Goal: Task Accomplishment & Management: Use online tool/utility

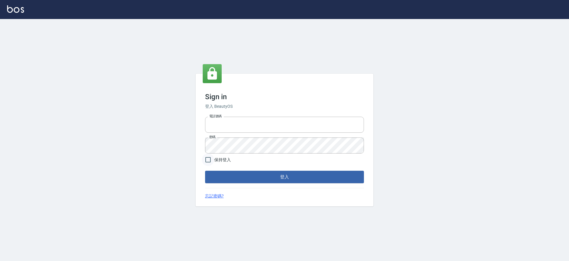
type input "0425151178"
drag, startPoint x: 206, startPoint y: 159, endPoint x: 218, endPoint y: 166, distance: 14.5
click at [206, 159] on input "保持登入" at bounding box center [208, 159] width 12 height 12
checkbox input "true"
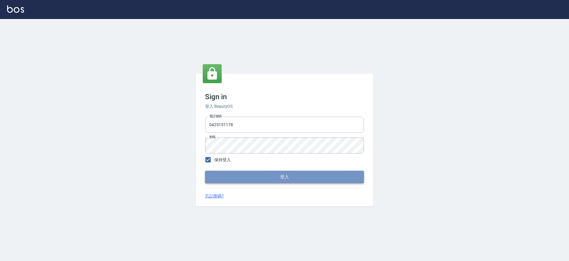
click at [244, 180] on button "登入" at bounding box center [284, 176] width 159 height 12
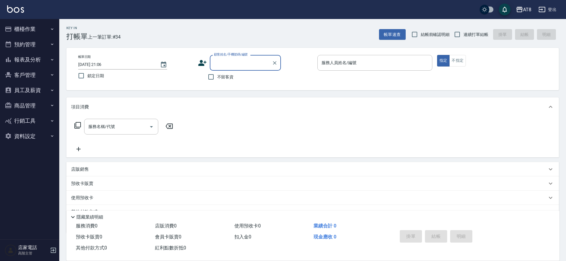
click at [36, 28] on button "櫃檯作業" at bounding box center [29, 28] width 55 height 15
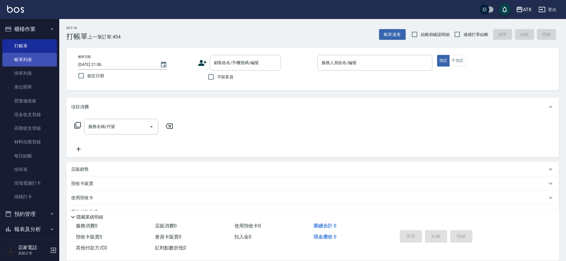
click at [39, 63] on link "帳單列表" at bounding box center [29, 60] width 55 height 14
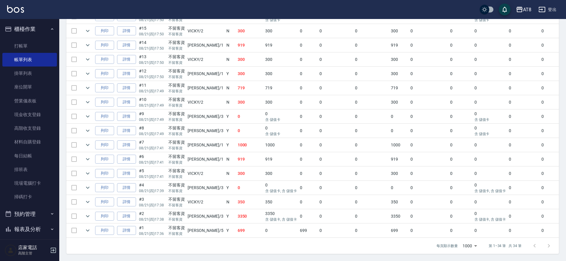
scroll to position [531, 0]
click at [136, 211] on link "詳情" at bounding box center [126, 215] width 19 height 9
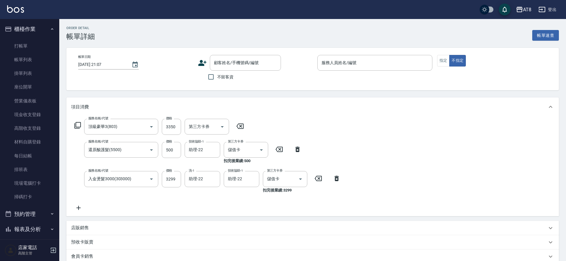
type input "頂級豪華3(803)"
type input "還原酸護髮(5500)"
type input "入金燙髮3000(303000)"
type input "[DATE] 17:38"
checkbox input "true"
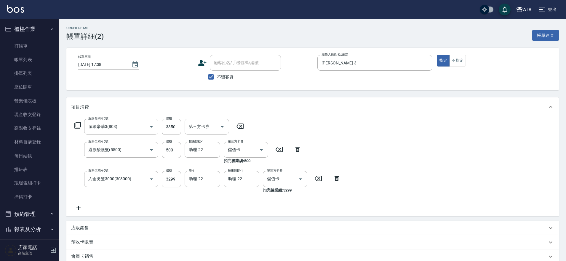
type input "[PERSON_NAME]-3"
click at [336, 182] on icon at bounding box center [336, 178] width 15 height 7
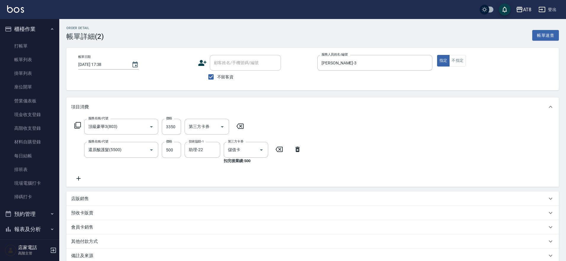
drag, startPoint x: 78, startPoint y: 183, endPoint x: 140, endPoint y: 172, distance: 62.8
click at [78, 182] on icon at bounding box center [78, 178] width 15 height 7
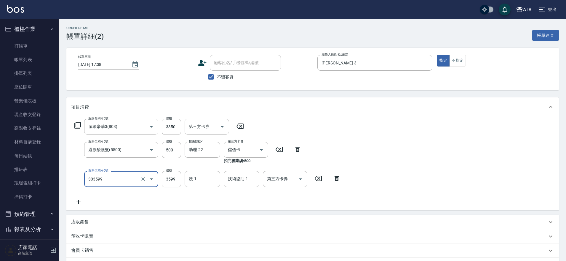
type input "入金調配燙3599(303599)"
type input "3299"
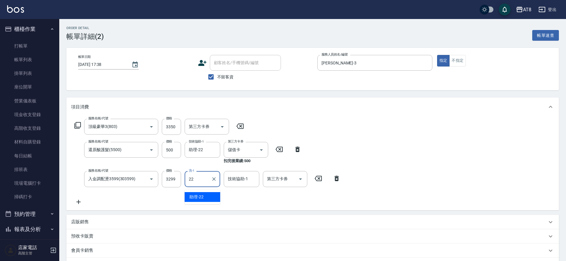
type input "助理-22"
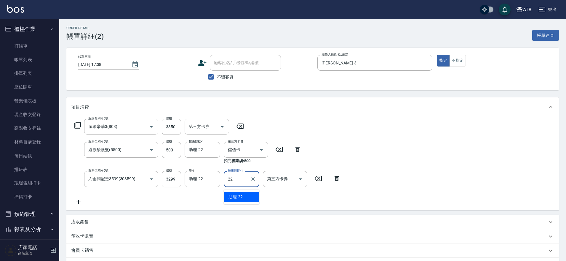
type input "助理-22"
click at [302, 180] on icon "Open" at bounding box center [300, 178] width 7 height 7
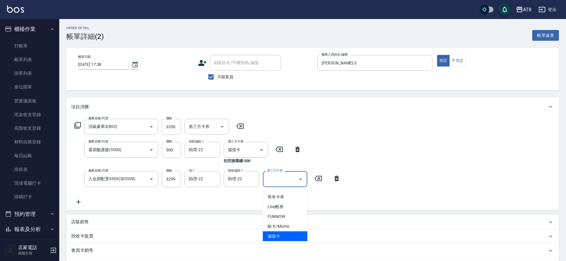
click at [290, 237] on span "儲值卡" at bounding box center [285, 236] width 44 height 10
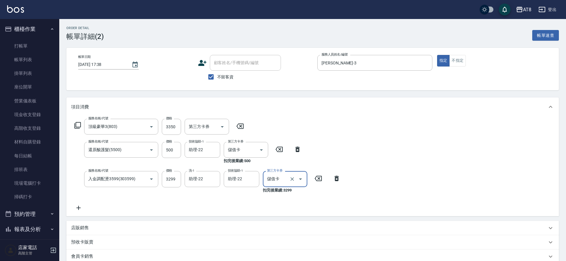
type input "儲值卡"
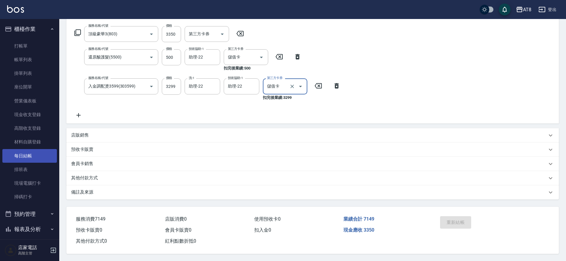
click at [26, 158] on link "每日結帳" at bounding box center [29, 156] width 55 height 14
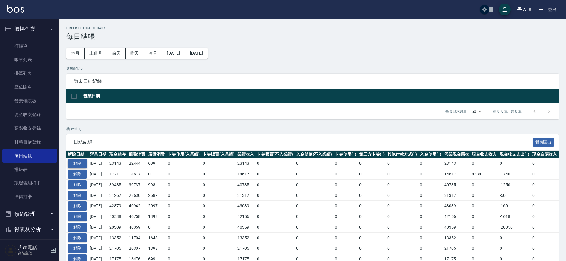
click at [84, 168] on button "解除" at bounding box center [77, 163] width 19 height 9
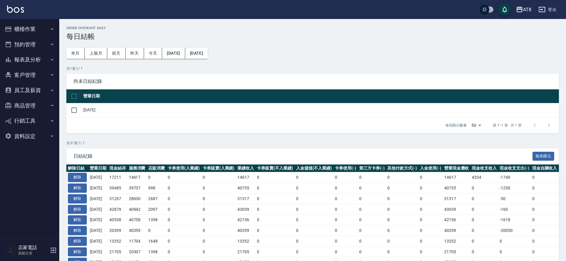
click at [36, 26] on button "櫃檯作業" at bounding box center [29, 28] width 55 height 15
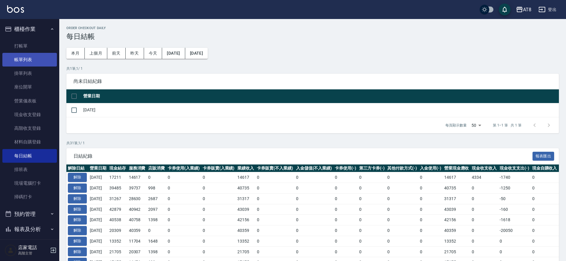
click at [34, 58] on link "帳單列表" at bounding box center [29, 60] width 55 height 14
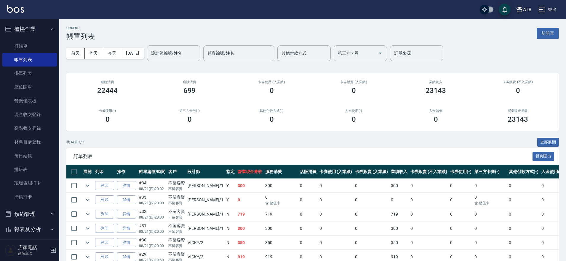
scroll to position [531, 0]
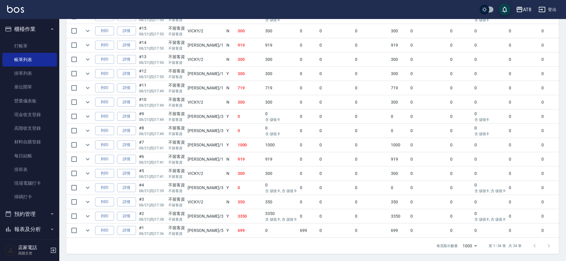
click at [135, 211] on link "詳情" at bounding box center [126, 215] width 19 height 9
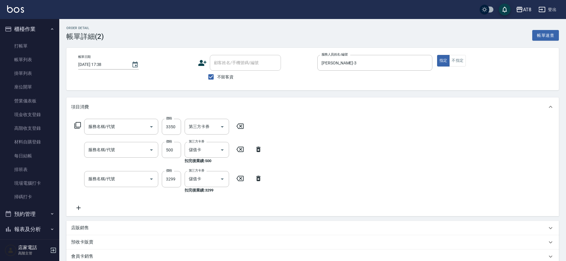
type input "[DATE] 17:38"
checkbox input "true"
type input "[PERSON_NAME]-3"
type input "頂級豪華3(803)"
type input "還原酸護髮(5500)"
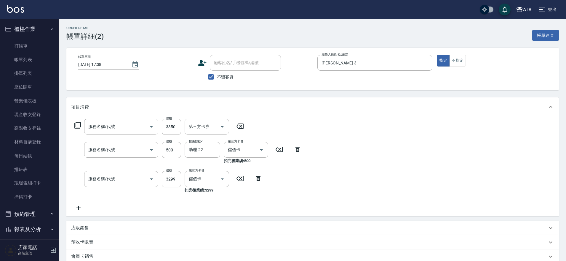
type input "入金燙髮3000(303000)"
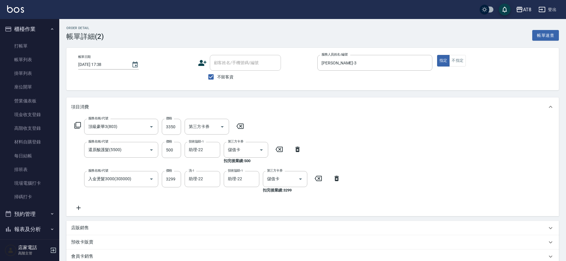
click at [78, 211] on icon at bounding box center [78, 207] width 15 height 7
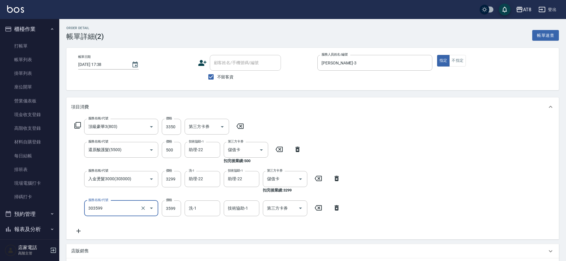
type input "入金調配燙3599(303599)"
type input "3299"
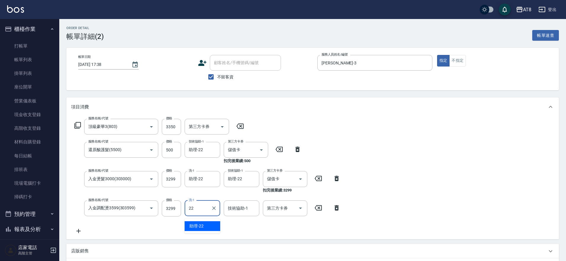
type input "助理-22"
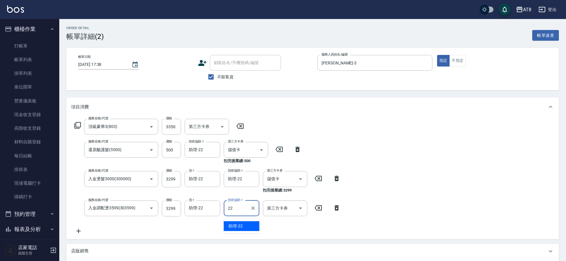
type input "助理-22"
click at [335, 181] on icon at bounding box center [337, 177] width 4 height 5
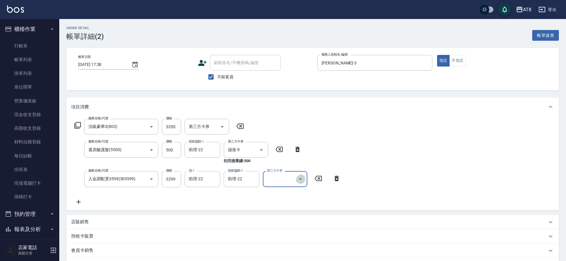
click at [301, 180] on icon "Open" at bounding box center [300, 178] width 7 height 7
click at [290, 236] on span "儲值卡" at bounding box center [285, 236] width 44 height 10
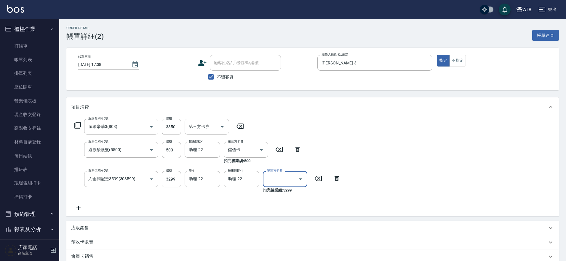
type input "儲值卡"
click at [467, 143] on div "服務名稱/代號 頂級豪華3(803) 服務名稱/代號 價格 3350 價格 第三方卡券 第三方卡券 服務名稱/代號 還原酸護髮(5500) 服務名稱/代號 價…" at bounding box center [312, 165] width 493 height 99
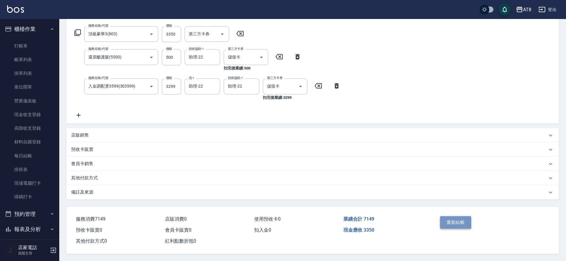
click at [458, 216] on button "重新結帳" at bounding box center [455, 222] width 31 height 12
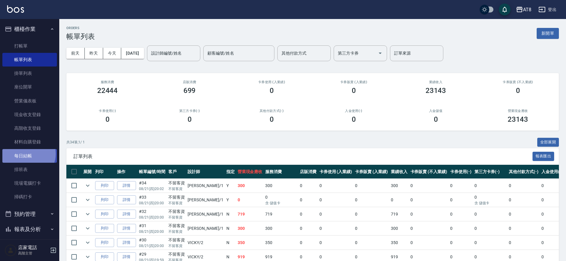
click at [27, 154] on link "每日結帳" at bounding box center [29, 156] width 55 height 14
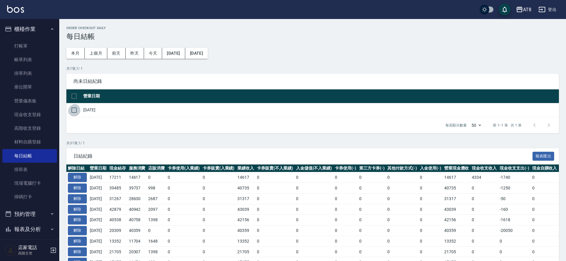
click at [74, 111] on input "checkbox" at bounding box center [74, 110] width 12 height 12
checkbox input "true"
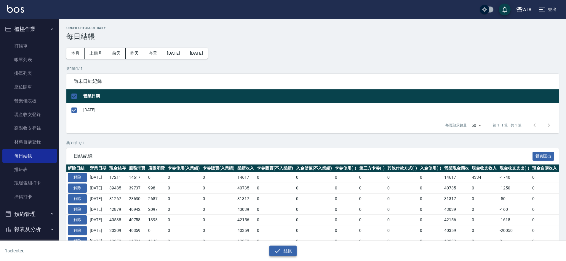
click at [291, 250] on button "結帳" at bounding box center [283, 250] width 28 height 11
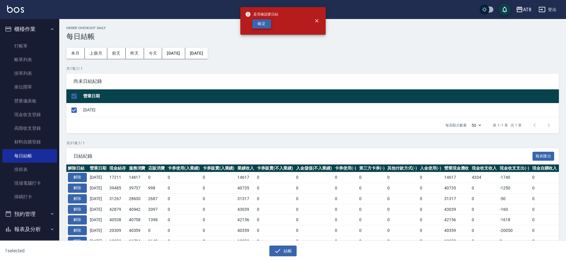
click at [252, 27] on button "確定" at bounding box center [261, 23] width 19 height 9
checkbox input "false"
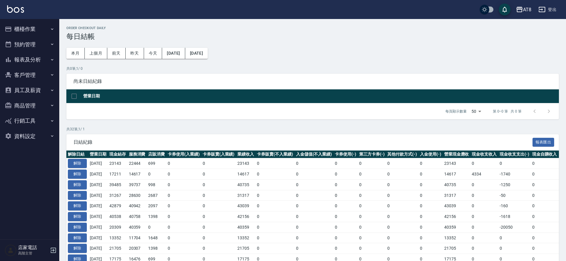
click at [34, 63] on button "報表及分析" at bounding box center [29, 59] width 55 height 15
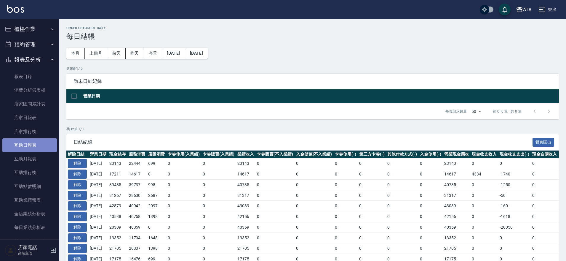
click at [31, 147] on link "互助日報表" at bounding box center [29, 145] width 55 height 14
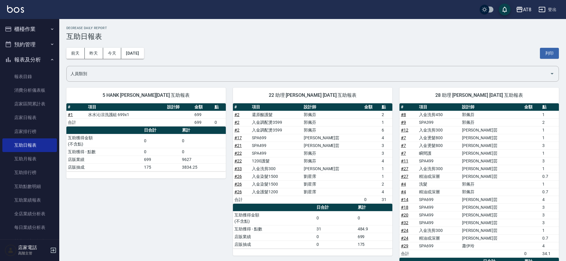
click at [15, 6] on img at bounding box center [15, 8] width 17 height 7
